Goal: Task Accomplishment & Management: Use online tool/utility

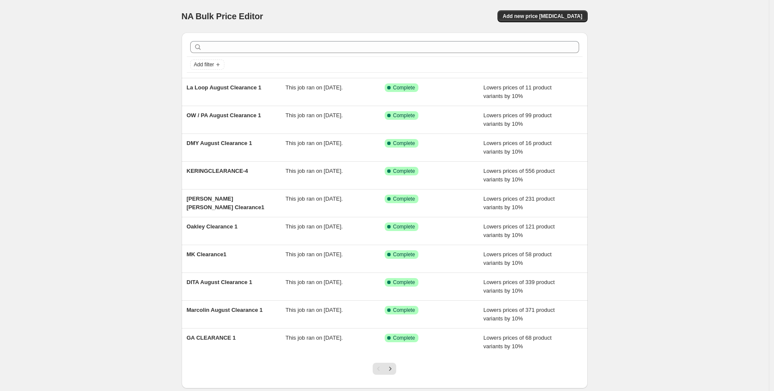
click at [530, 13] on span "Add new price [MEDICAL_DATA]" at bounding box center [543, 16] width 80 height 7
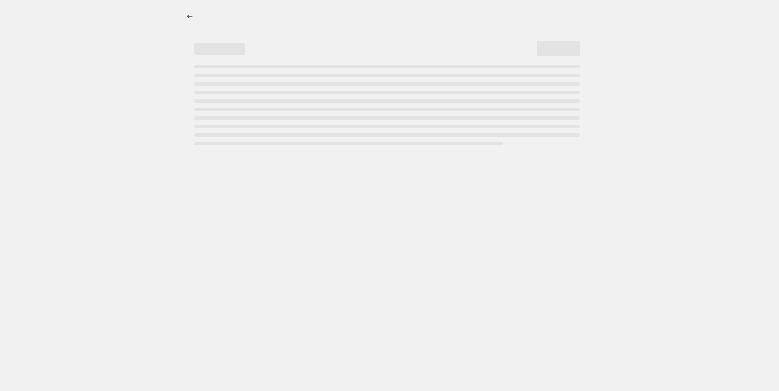
select select "percentage"
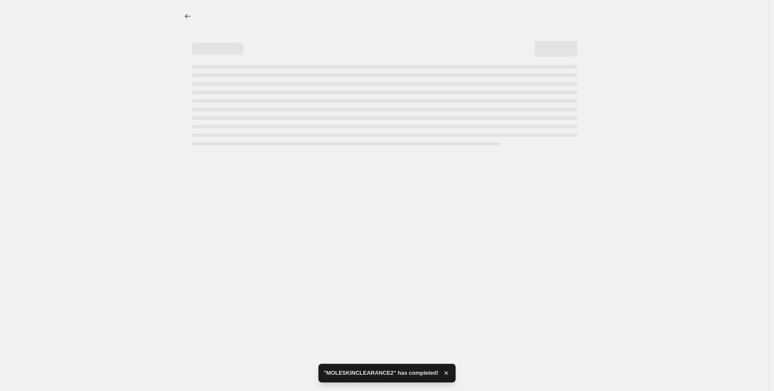
select select "percentage"
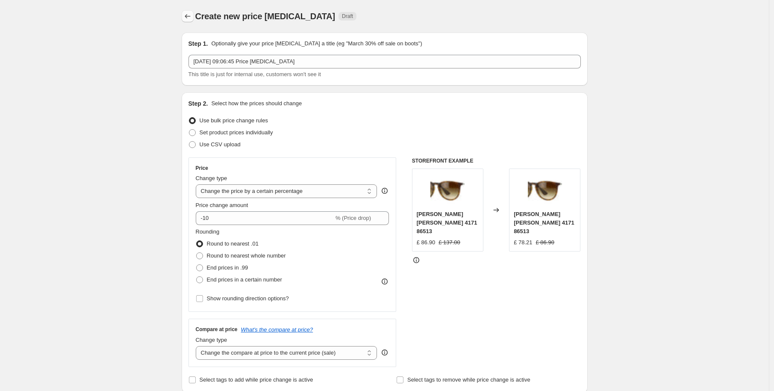
click at [192, 17] on icon "Price change jobs" at bounding box center [187, 16] width 9 height 9
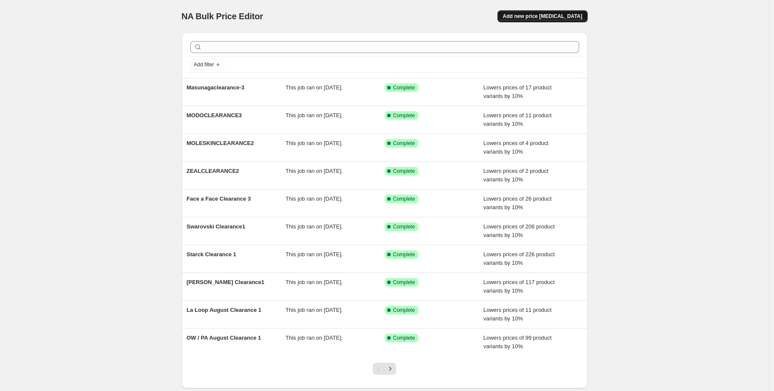
click at [531, 20] on button "Add new price [MEDICAL_DATA]" at bounding box center [543, 16] width 90 height 12
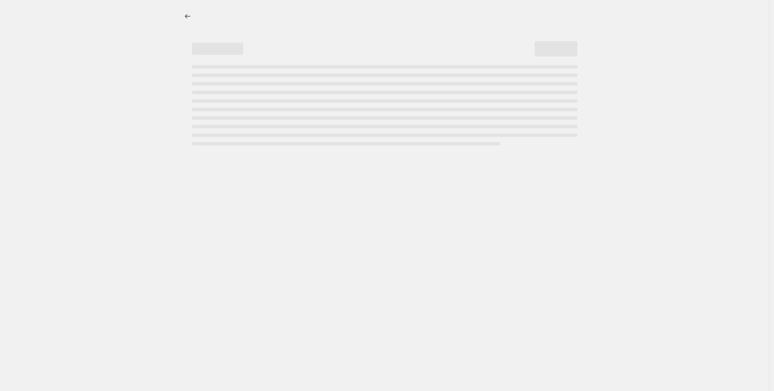
select select "percentage"
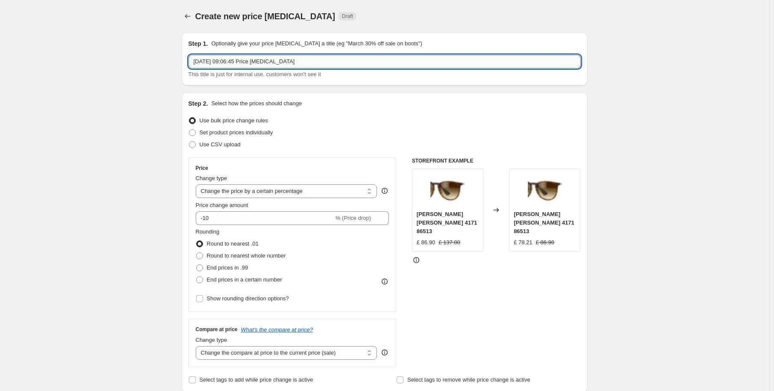
click at [262, 59] on input "[DATE] 09:06:45 Price [MEDICAL_DATA]" at bounding box center [385, 62] width 392 height 14
drag, startPoint x: 182, startPoint y: 11, endPoint x: 186, endPoint y: 13, distance: 5.0
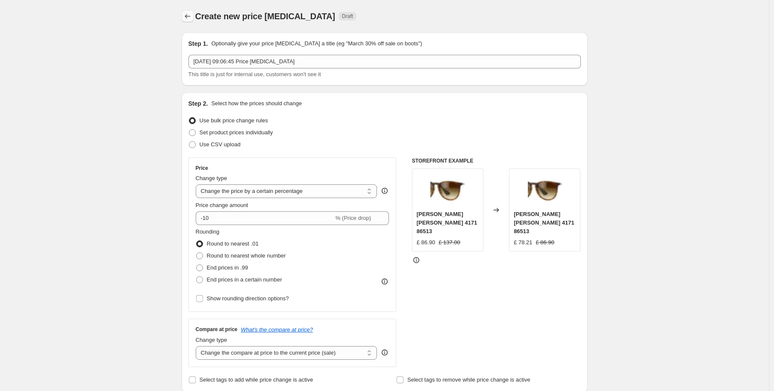
click at [186, 14] on icon "Price change jobs" at bounding box center [187, 16] width 9 height 9
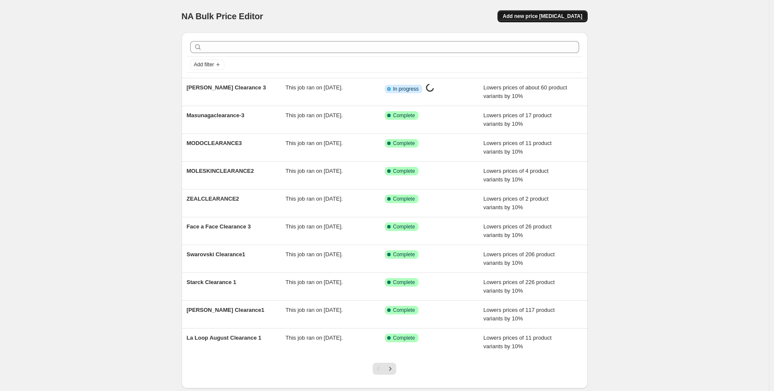
click at [545, 15] on span "Add new price [MEDICAL_DATA]" at bounding box center [543, 16] width 80 height 7
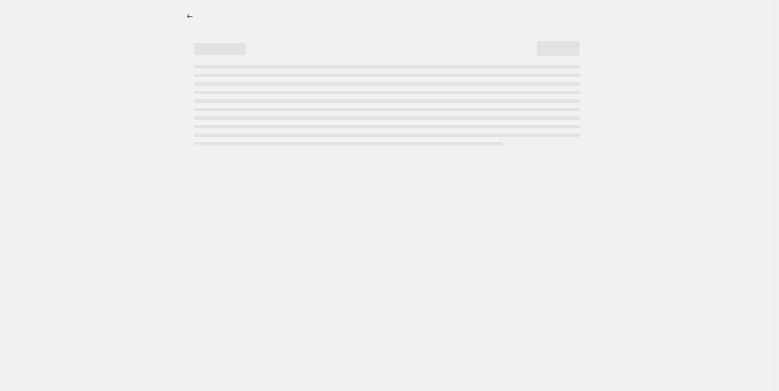
select select "percentage"
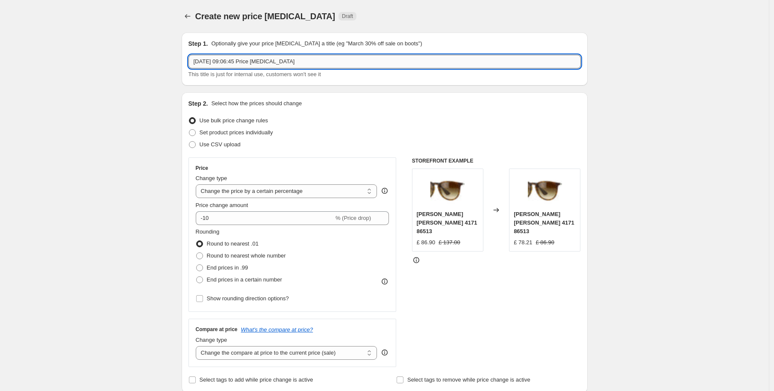
click at [267, 63] on input "[DATE] 09:06:45 Price [MEDICAL_DATA]" at bounding box center [385, 62] width 392 height 14
type input "LF / Jacq August Clearance 1"
click at [252, 258] on span "Round to nearest whole number" at bounding box center [246, 255] width 79 height 6
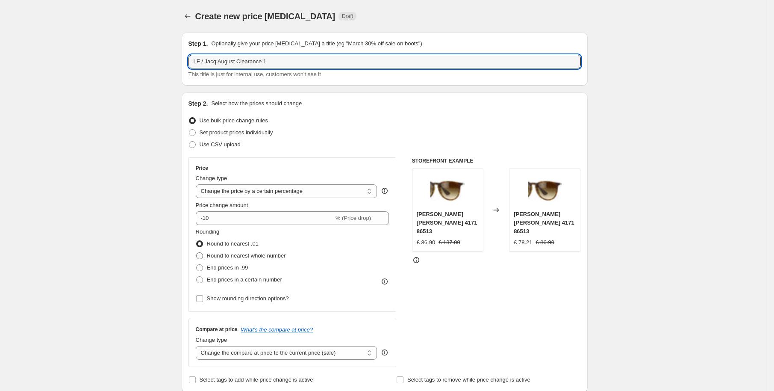
click at [197, 253] on input "Round to nearest whole number" at bounding box center [196, 252] width 0 height 0
radio input "true"
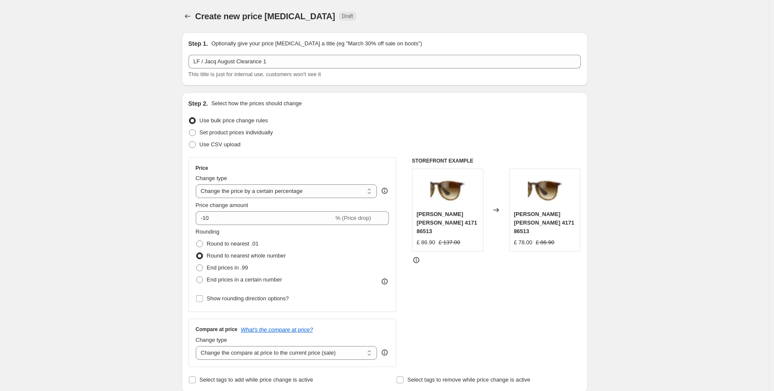
scroll to position [98, 0]
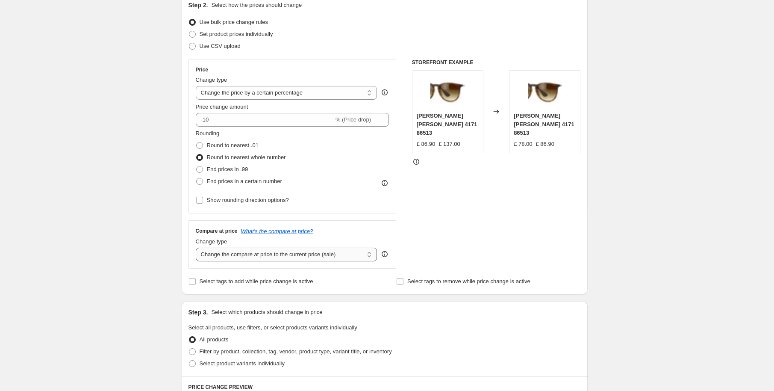
click at [319, 261] on select "Change the compare at price to the current price (sale) Change the compare at p…" at bounding box center [287, 255] width 182 height 14
select select "no_change"
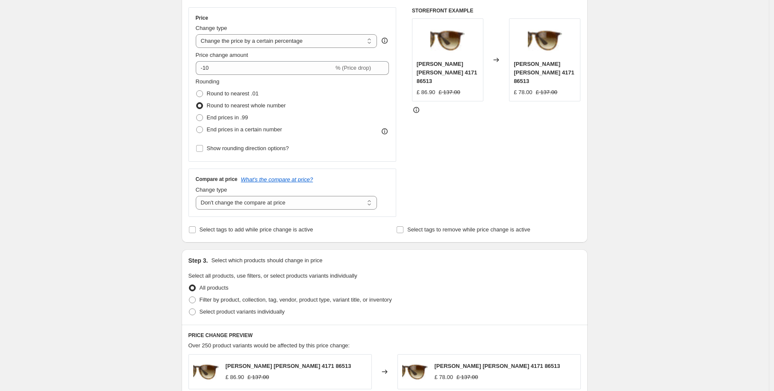
scroll to position [198, 0]
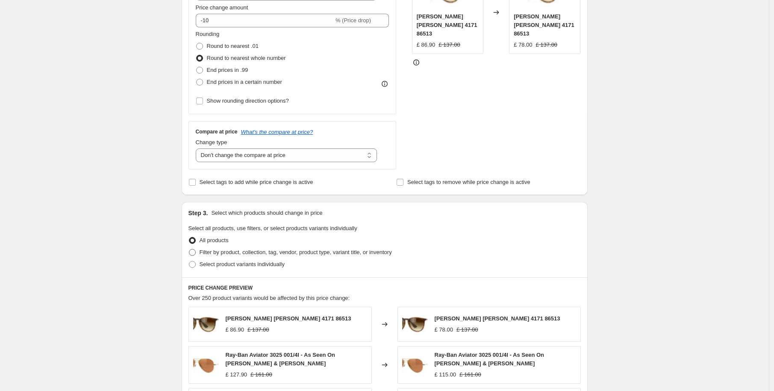
click at [243, 252] on span "Filter by product, collection, tag, vendor, product type, variant title, or inv…" at bounding box center [296, 252] width 192 height 6
click at [189, 249] on input "Filter by product, collection, tag, vendor, product type, variant title, or inv…" at bounding box center [189, 249] width 0 height 0
radio input "true"
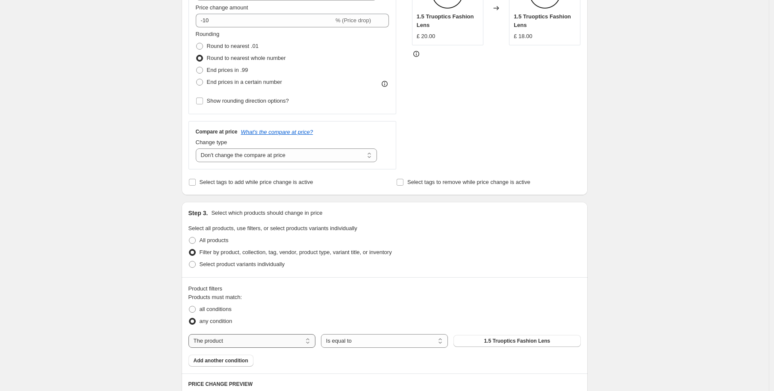
click at [248, 339] on select "The product The product's collection The product's tag The product's vendor The…" at bounding box center [252, 341] width 127 height 14
select select "tag"
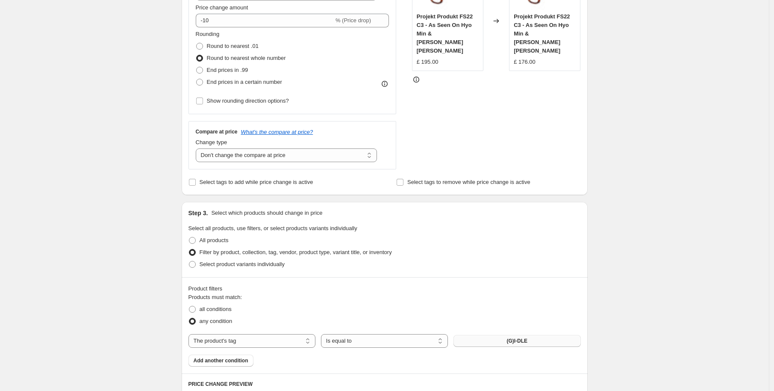
click at [500, 342] on button "(G)I-DLE" at bounding box center [517, 341] width 127 height 12
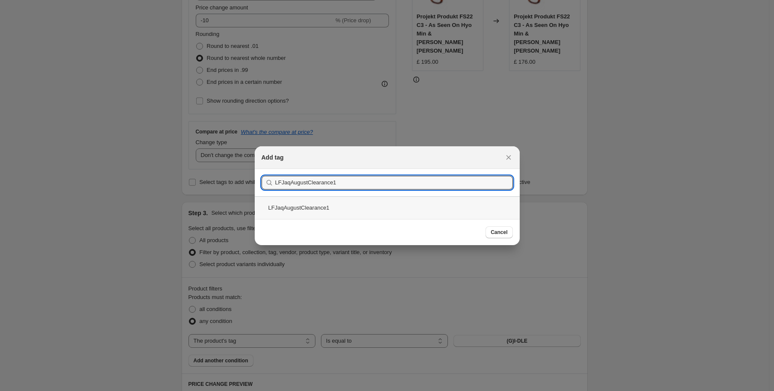
type input "LFJaqAugustClearance1"
click at [333, 206] on div "LFJaqAugustClearance1" at bounding box center [387, 207] width 265 height 23
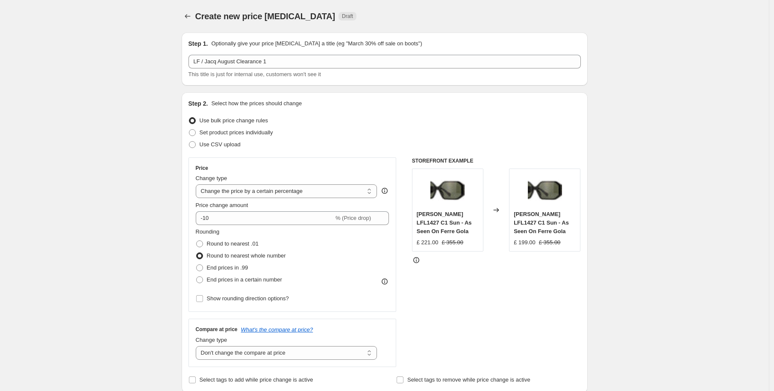
scroll to position [611, 0]
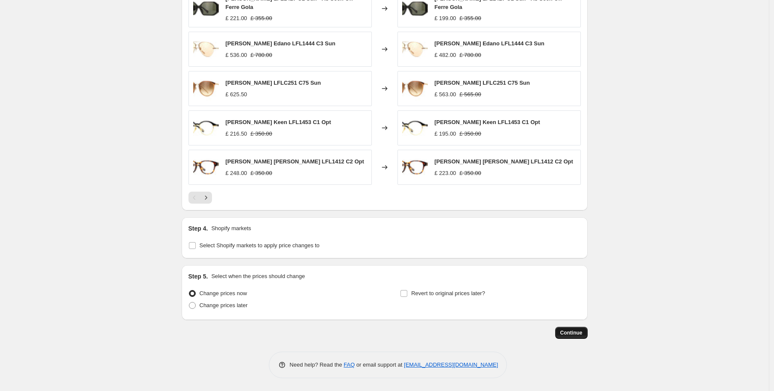
click at [568, 334] on span "Continue" at bounding box center [571, 332] width 22 height 7
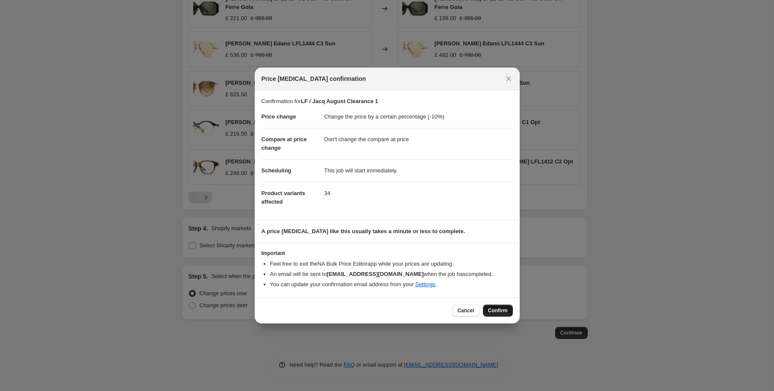
click at [490, 306] on button "Confirm" at bounding box center [498, 310] width 30 height 12
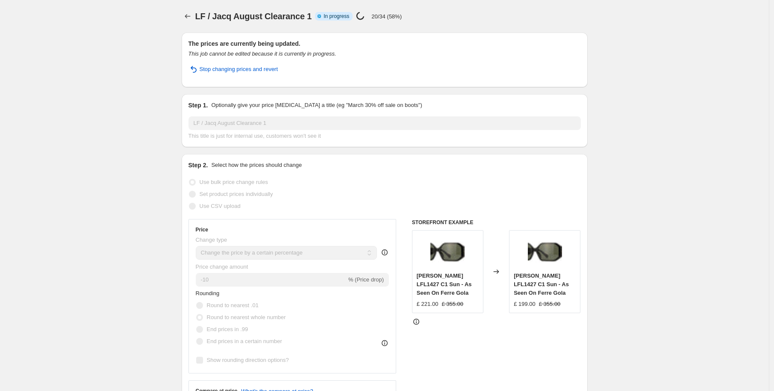
select select "percentage"
select select "no_change"
select select "tag"
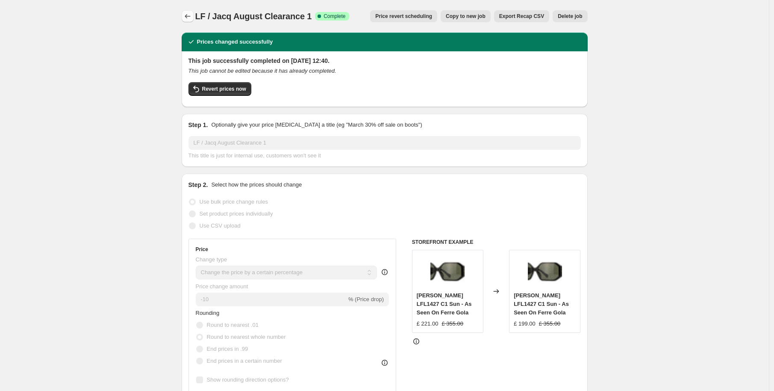
click at [184, 16] on button "Price change jobs" at bounding box center [188, 16] width 12 height 12
